Goal: Task Accomplishment & Management: Complete application form

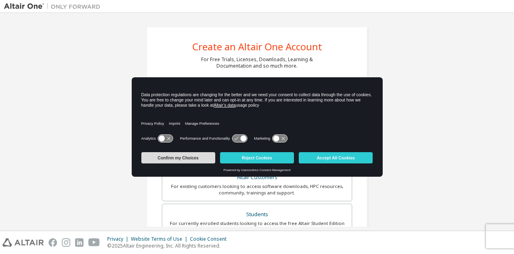
click at [206, 153] on button "Confirm my Choices" at bounding box center [178, 157] width 74 height 11
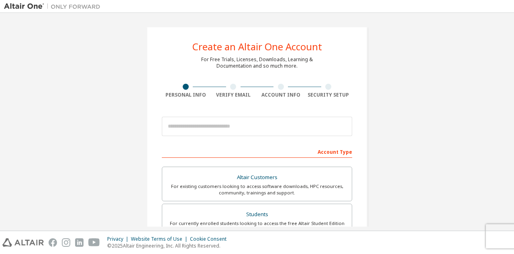
click at [206, 153] on div "Account Type" at bounding box center [257, 151] width 190 height 13
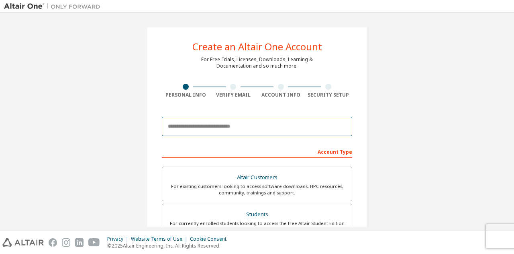
click at [321, 127] on input "email" at bounding box center [257, 126] width 190 height 19
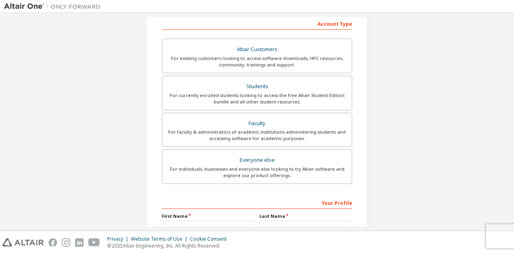
scroll to position [125, 0]
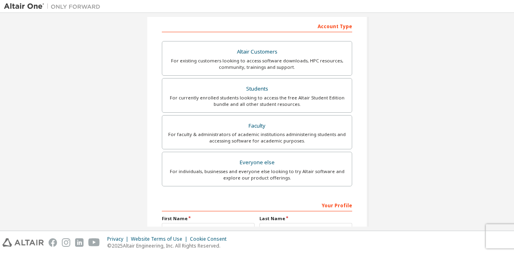
type input "**********"
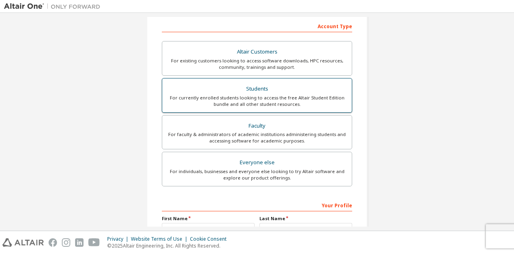
click at [285, 90] on div "Students" at bounding box center [257, 88] width 180 height 11
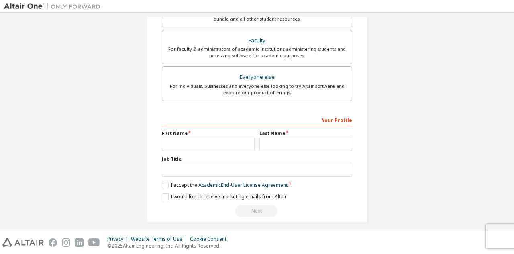
scroll to position [214, 0]
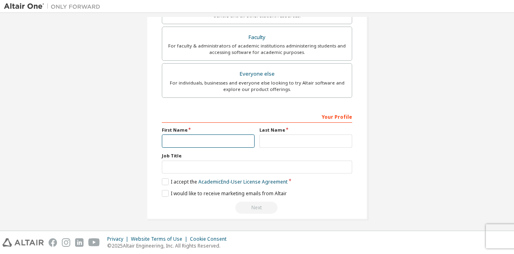
click at [215, 136] on input "text" at bounding box center [208, 140] width 93 height 13
type input "*****"
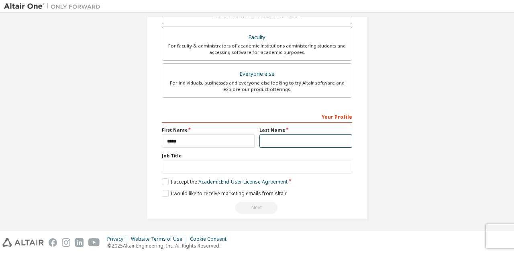
click at [279, 140] on input "text" at bounding box center [306, 140] width 93 height 13
type input "**********"
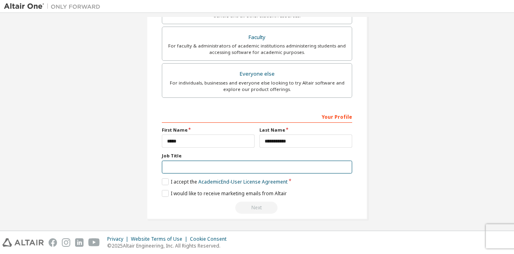
click at [250, 168] on input "text" at bounding box center [257, 166] width 190 height 13
type input "**********"
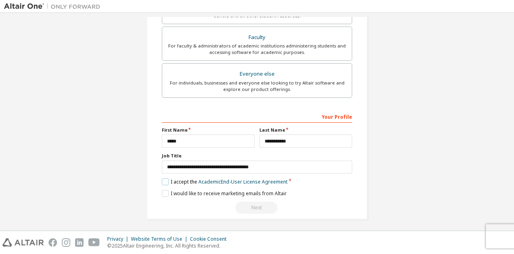
click at [164, 179] on label "I accept the Academic End-User License Agreement" at bounding box center [225, 181] width 126 height 7
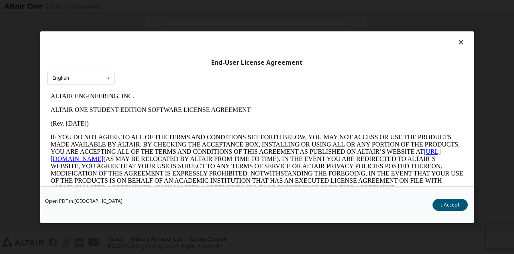
scroll to position [0, 0]
click at [98, 73] on div "English English" at bounding box center [81, 77] width 68 height 13
click at [454, 201] on button "I Accept" at bounding box center [450, 204] width 35 height 12
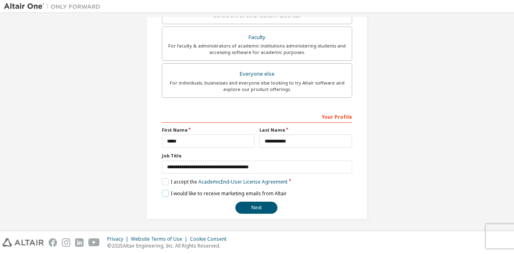
click at [162, 191] on label "I would like to receive marketing emails from Altair" at bounding box center [224, 193] width 125 height 7
click at [263, 205] on button "Next" at bounding box center [256, 207] width 42 height 12
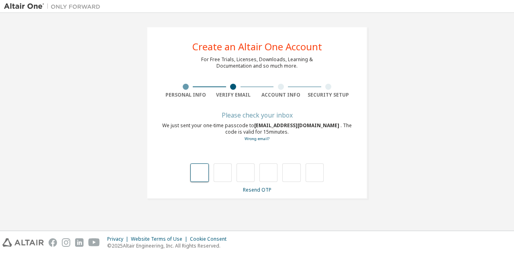
type input "*"
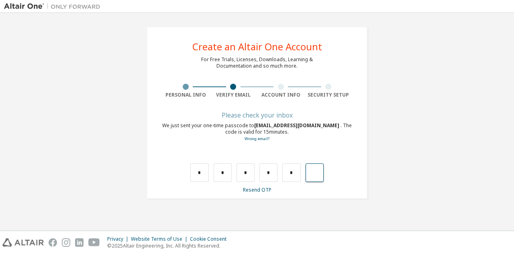
type input "*"
